Goal: Obtain resource: Download file/media

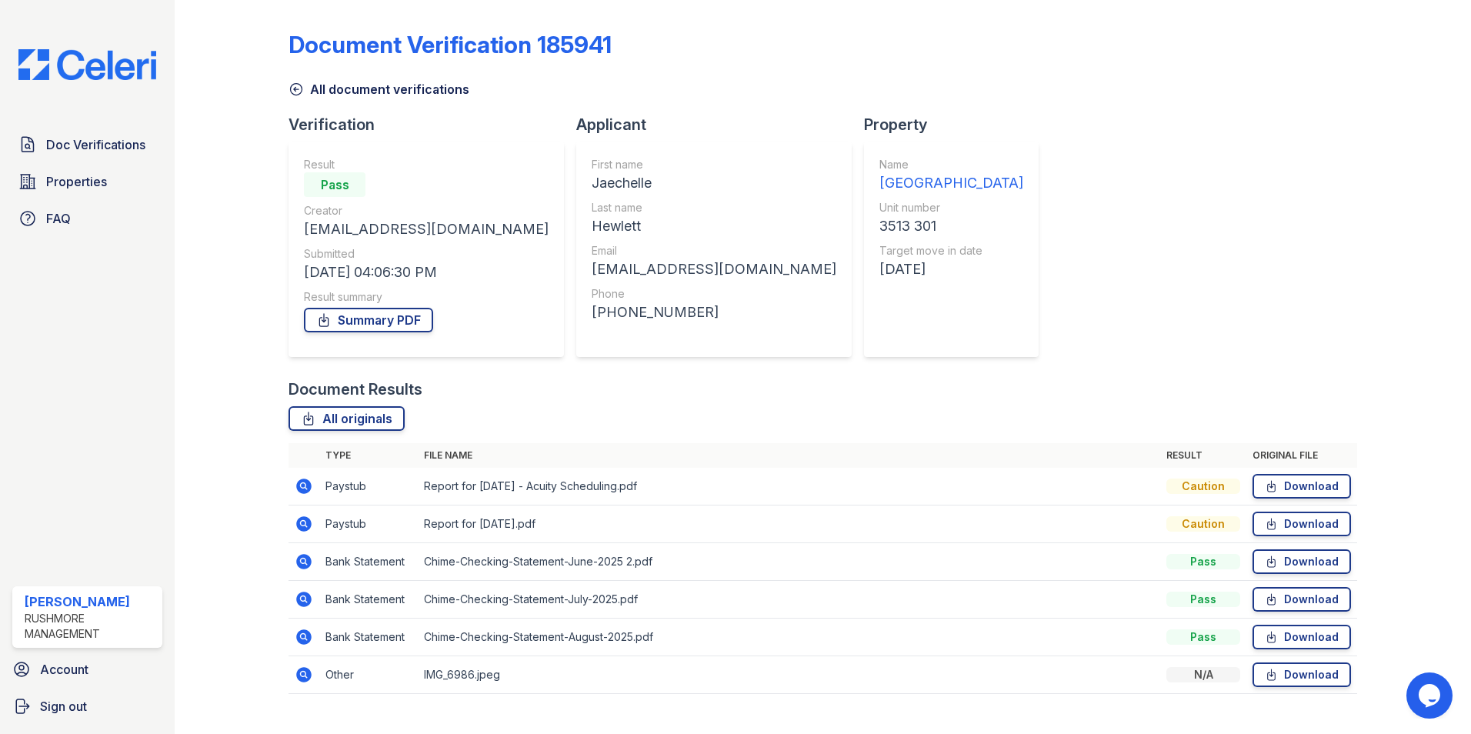
click at [297, 92] on icon at bounding box center [296, 89] width 15 height 15
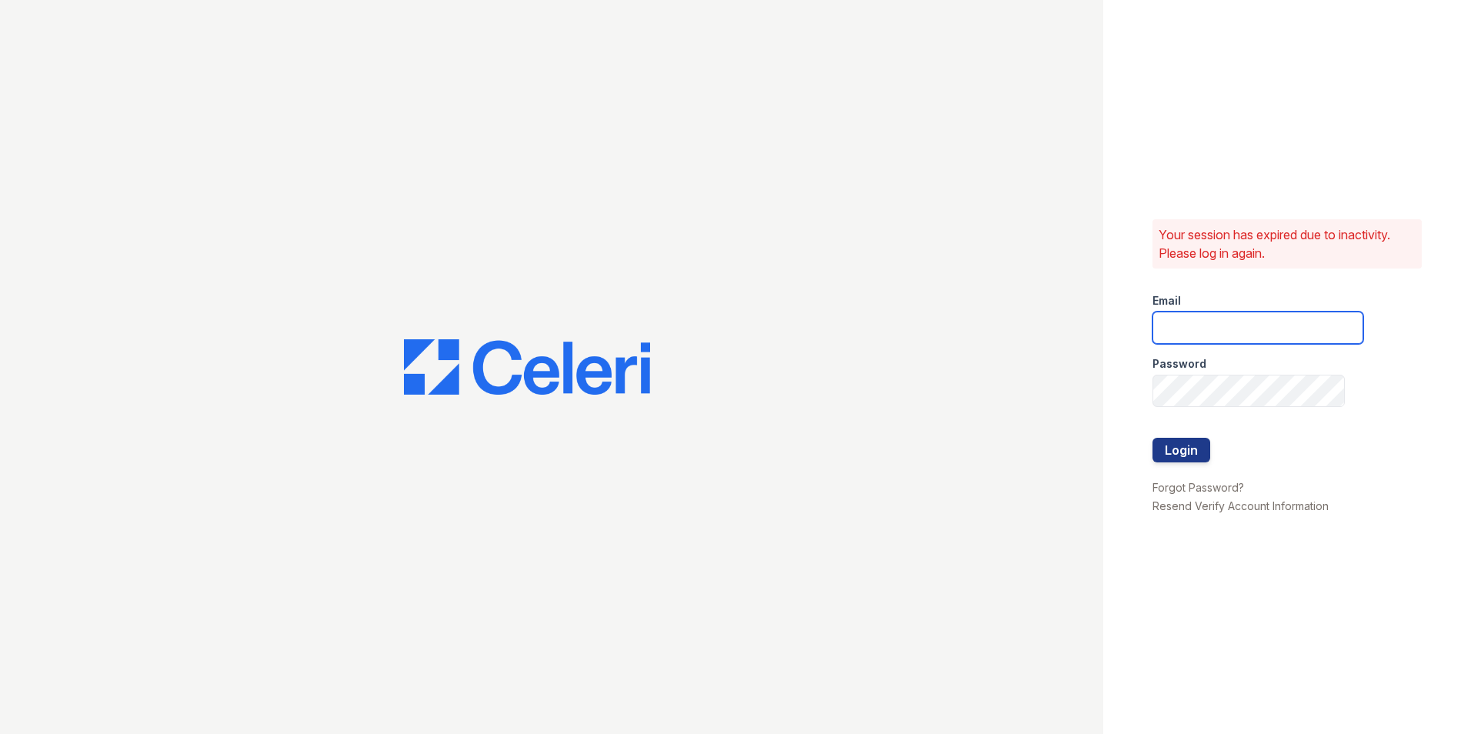
type input "creed@rushmoremgmt.com"
click at [1194, 443] on button "Login" at bounding box center [1182, 450] width 58 height 25
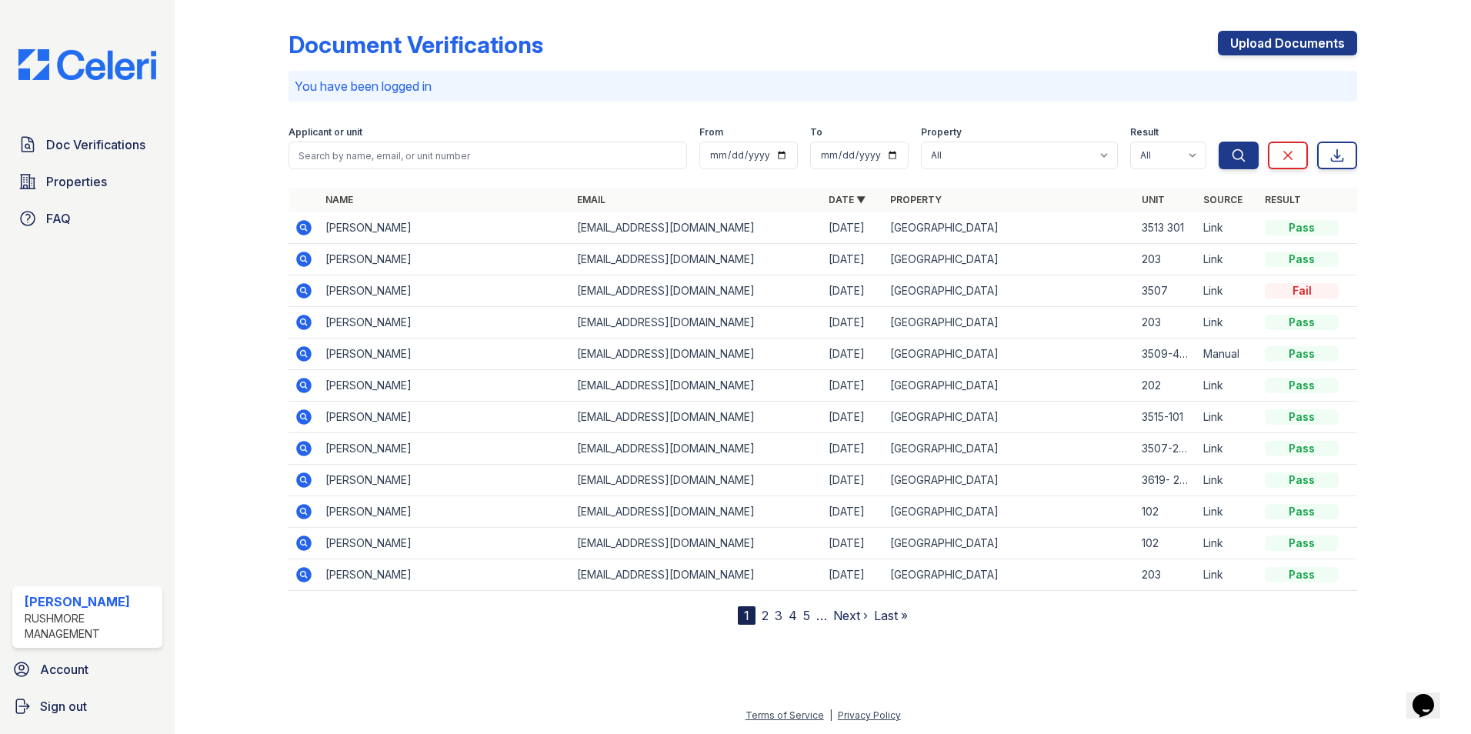
click at [300, 231] on icon at bounding box center [303, 227] width 15 height 15
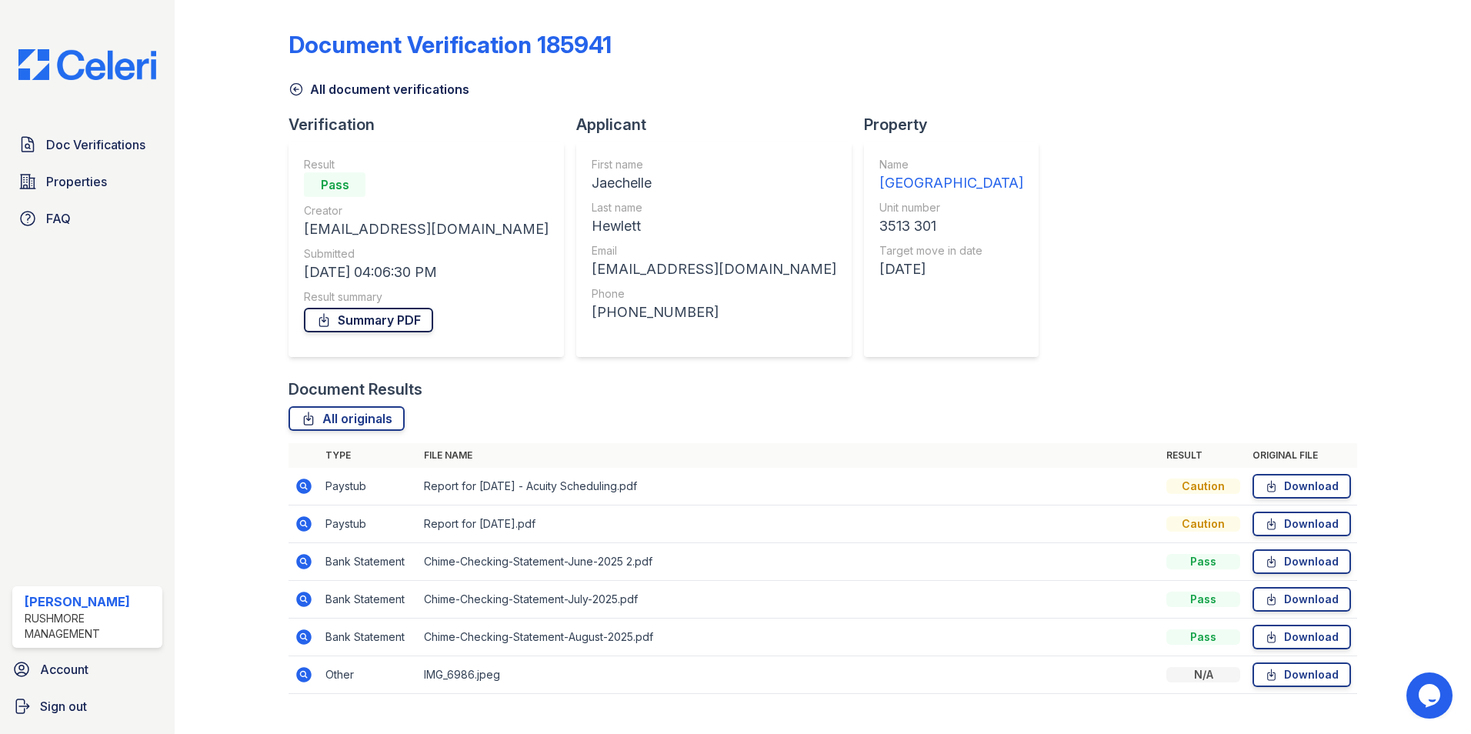
click at [365, 321] on link "Summary PDF" at bounding box center [368, 320] width 129 height 25
click at [295, 92] on icon at bounding box center [296, 89] width 15 height 15
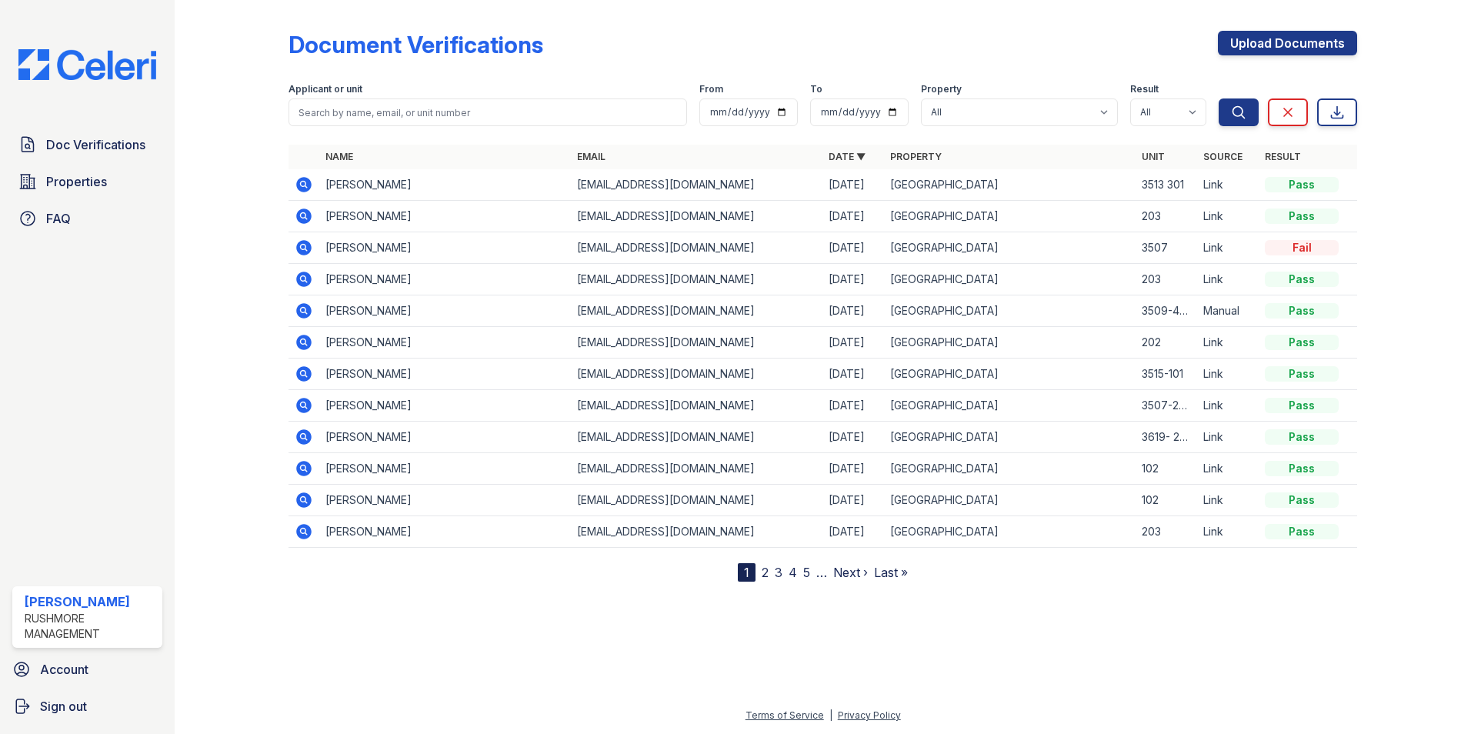
click at [306, 375] on icon at bounding box center [303, 373] width 15 height 15
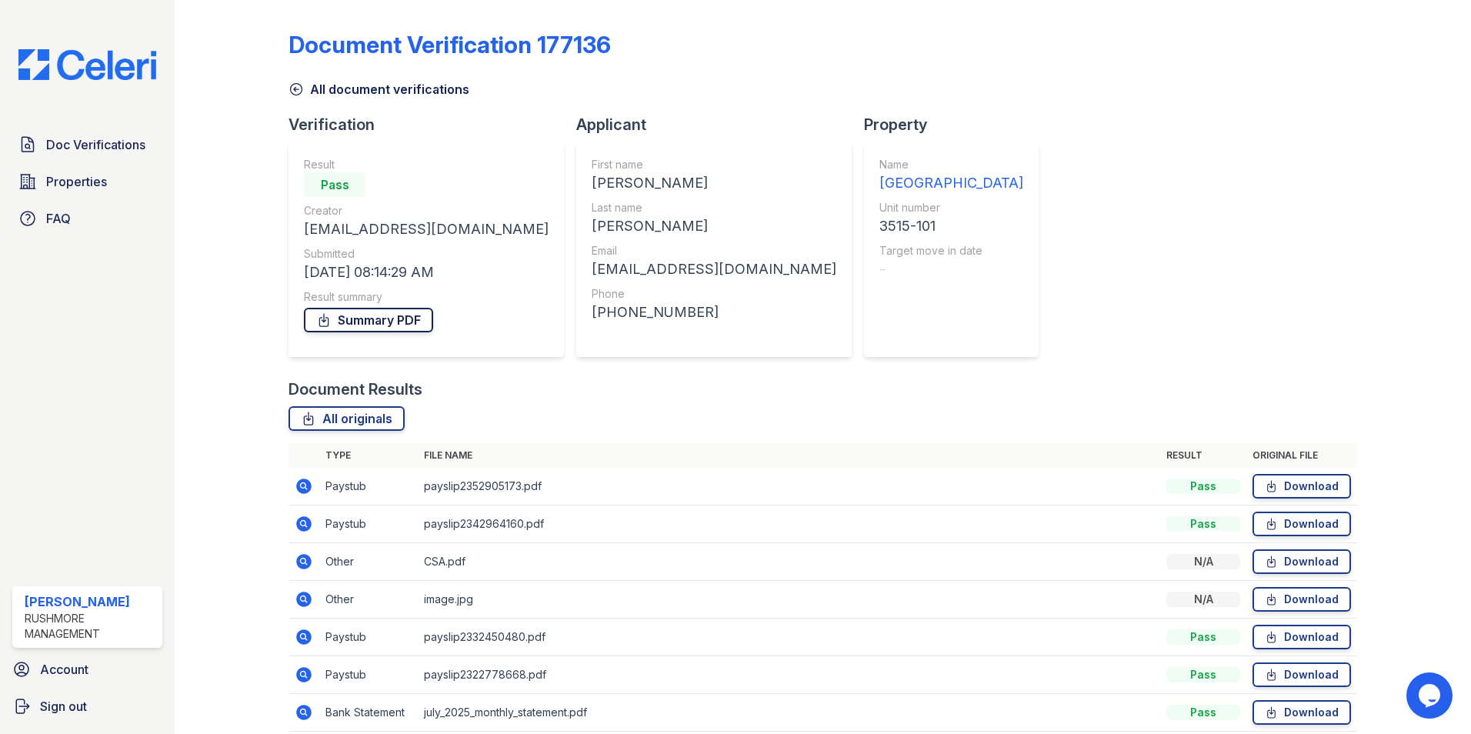
click at [362, 324] on link "Summary PDF" at bounding box center [368, 320] width 129 height 25
click at [115, 182] on link "Properties" at bounding box center [87, 181] width 150 height 31
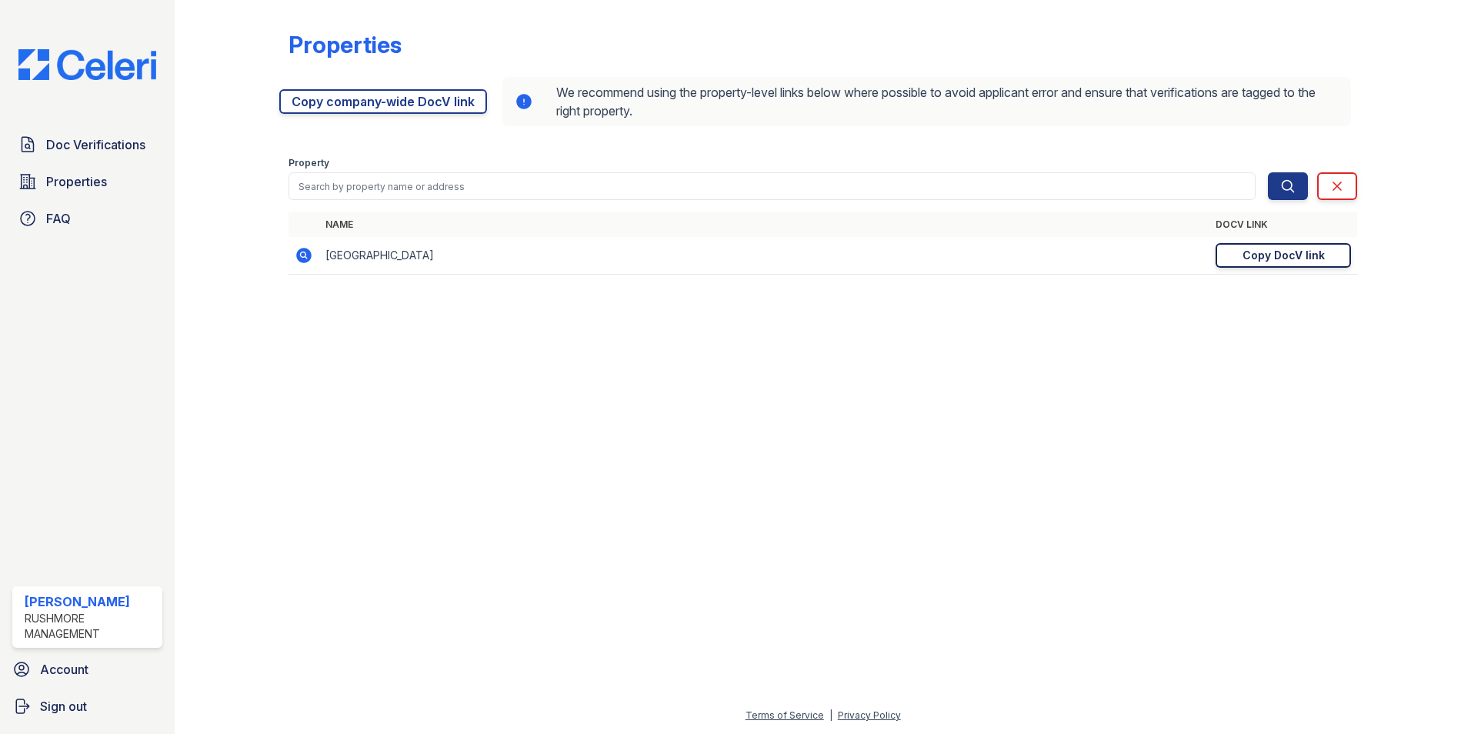
click at [1277, 256] on div "Copy DocV link" at bounding box center [1284, 255] width 82 height 15
drag, startPoint x: 109, startPoint y: 165, endPoint x: 108, endPoint y: 151, distance: 13.9
click at [108, 151] on div "Doc Verifications Properties FAQ" at bounding box center [87, 181] width 162 height 105
drag, startPoint x: 108, startPoint y: 151, endPoint x: 107, endPoint y: 142, distance: 8.6
click at [107, 142] on span "Doc Verifications" at bounding box center [95, 144] width 99 height 18
